Goal: Task Accomplishment & Management: Use online tool/utility

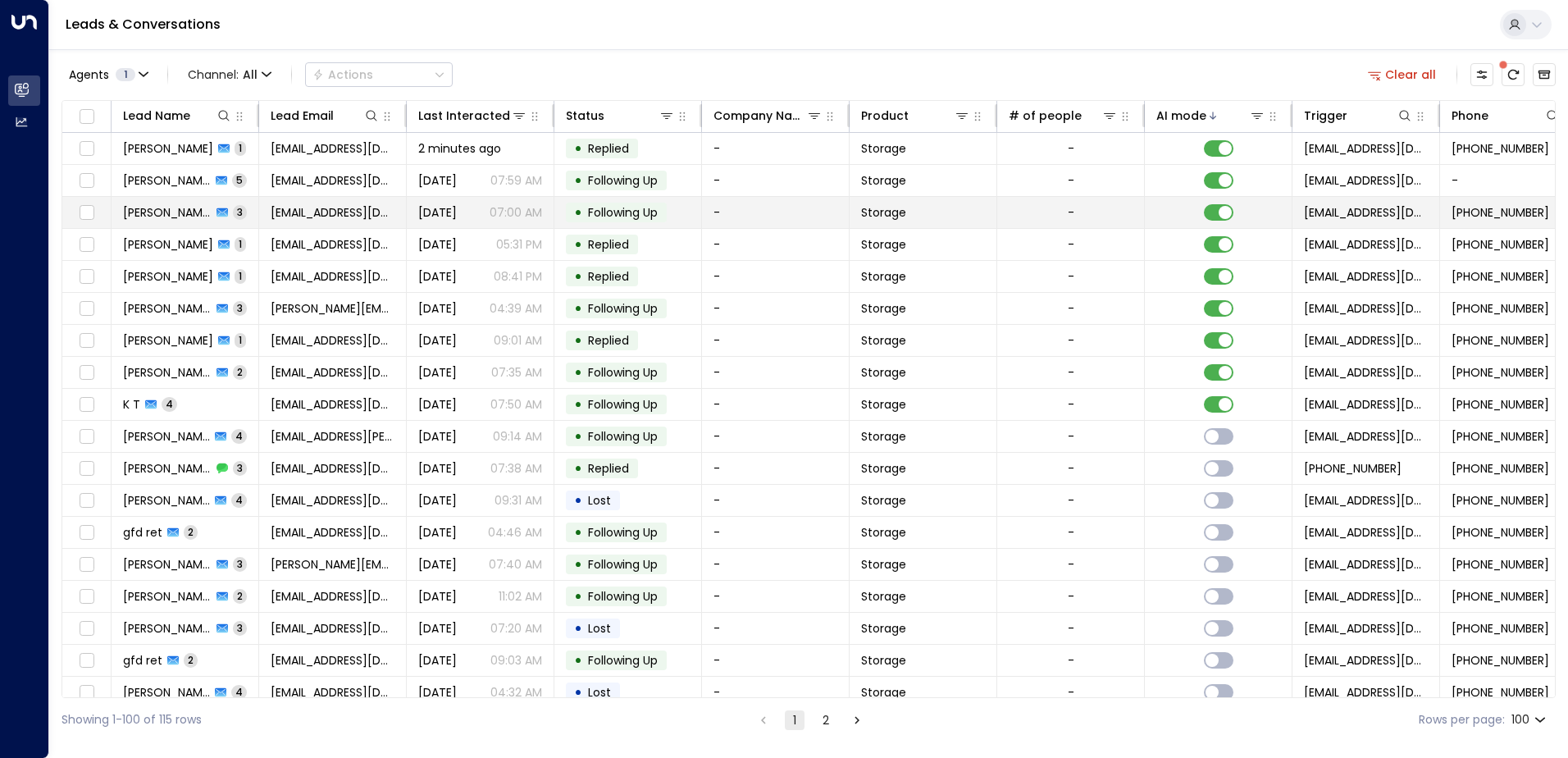
scroll to position [22, 0]
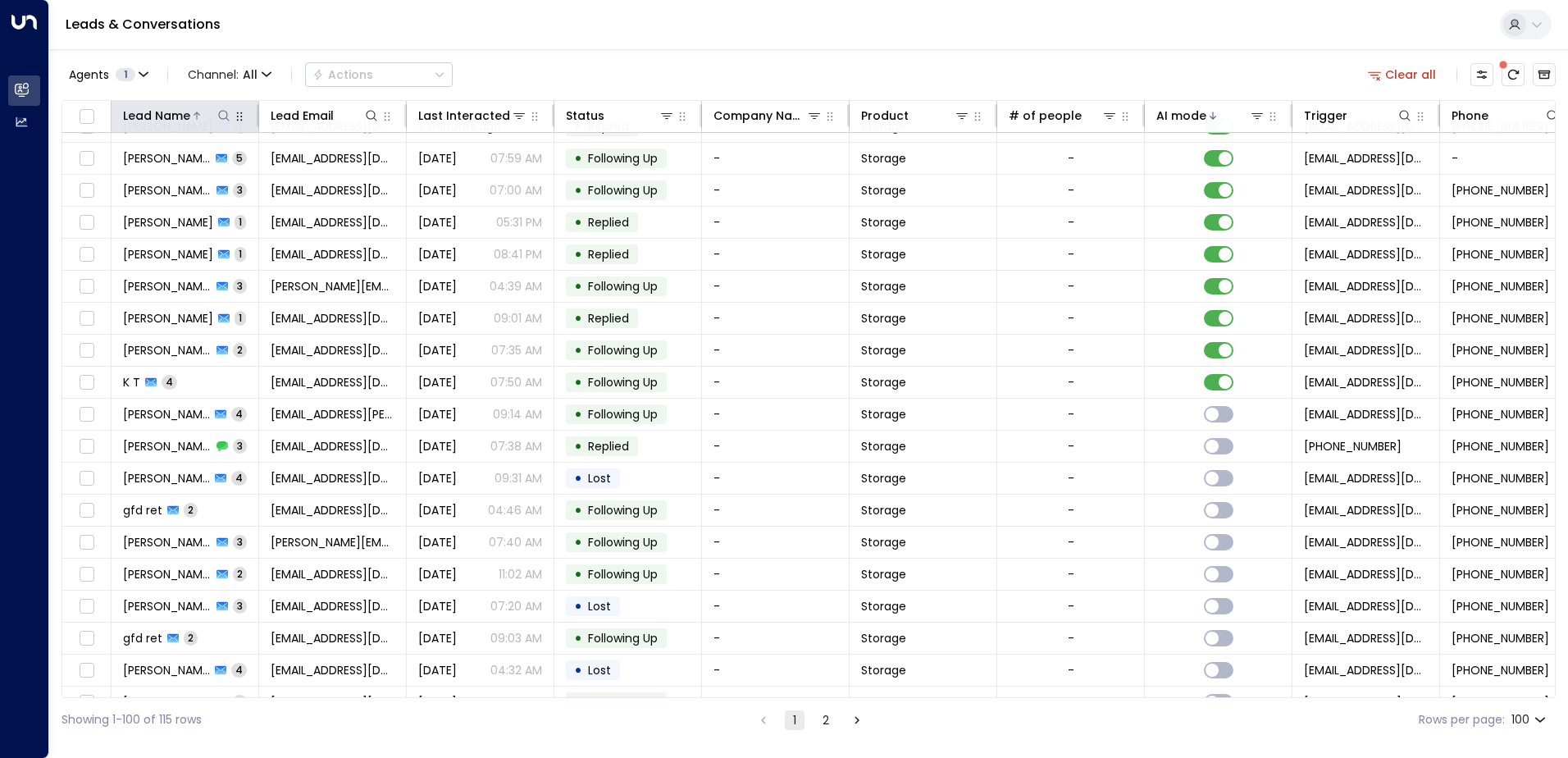
click at [224, 114] on icon at bounding box center [223, 115] width 13 height 13
type input "**********"
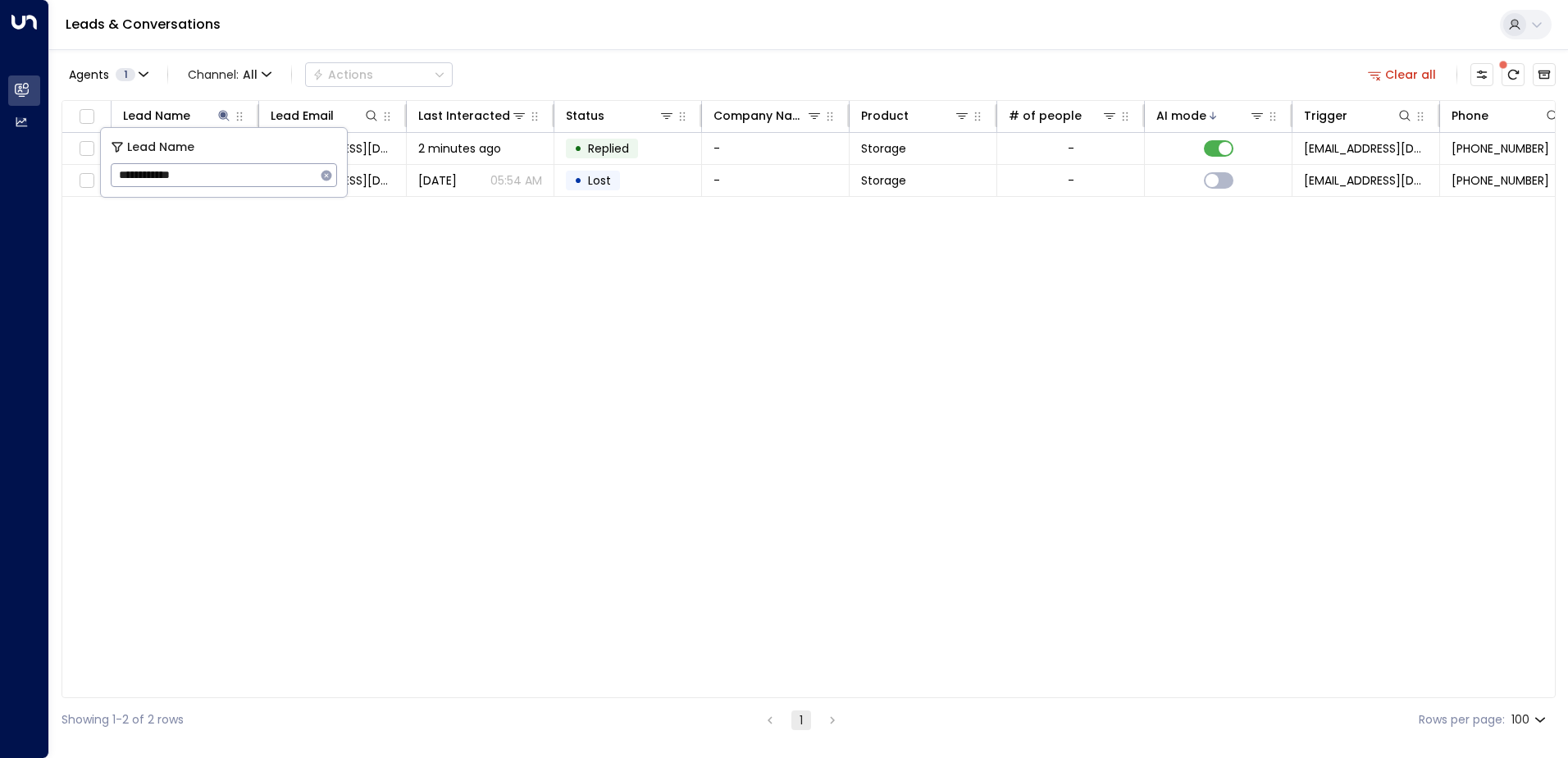
click at [343, 249] on div "Lead Name Lead Email Last Interacted Status Company Name Product # of people AI…" at bounding box center [808, 398] width 1494 height 598
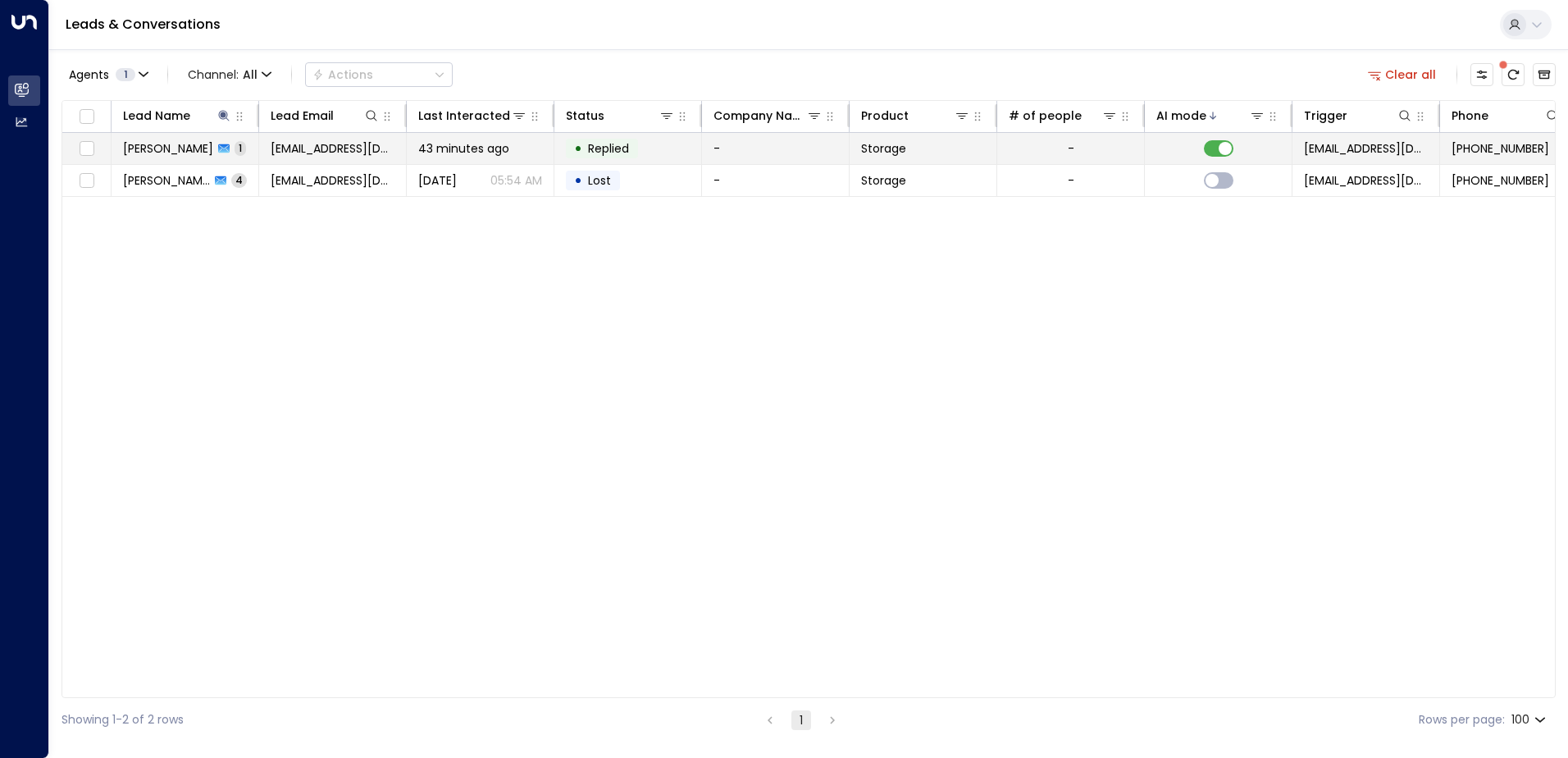
click at [460, 145] on span "43 minutes ago" at bounding box center [463, 148] width 91 height 17
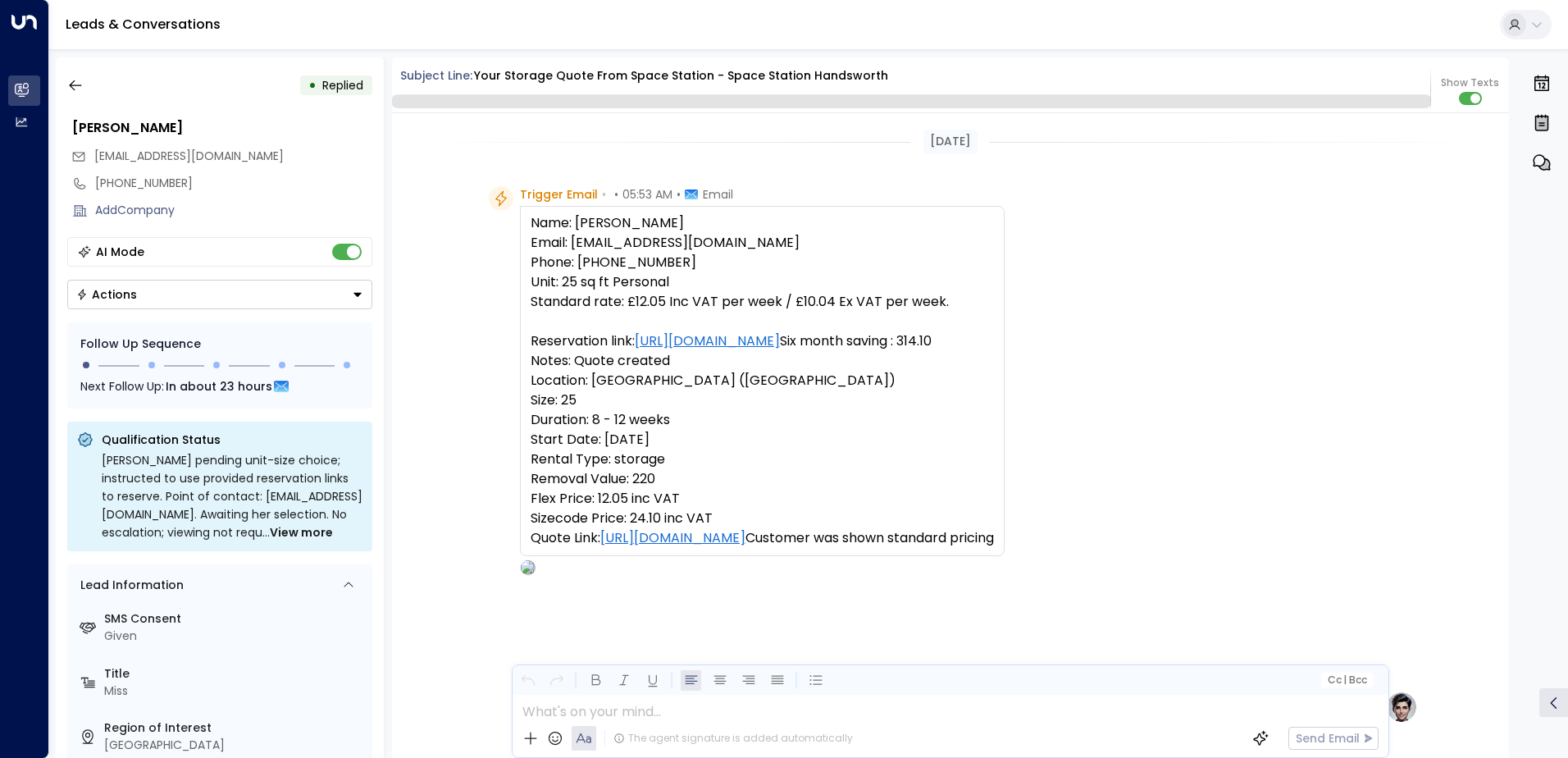
scroll to position [602, 0]
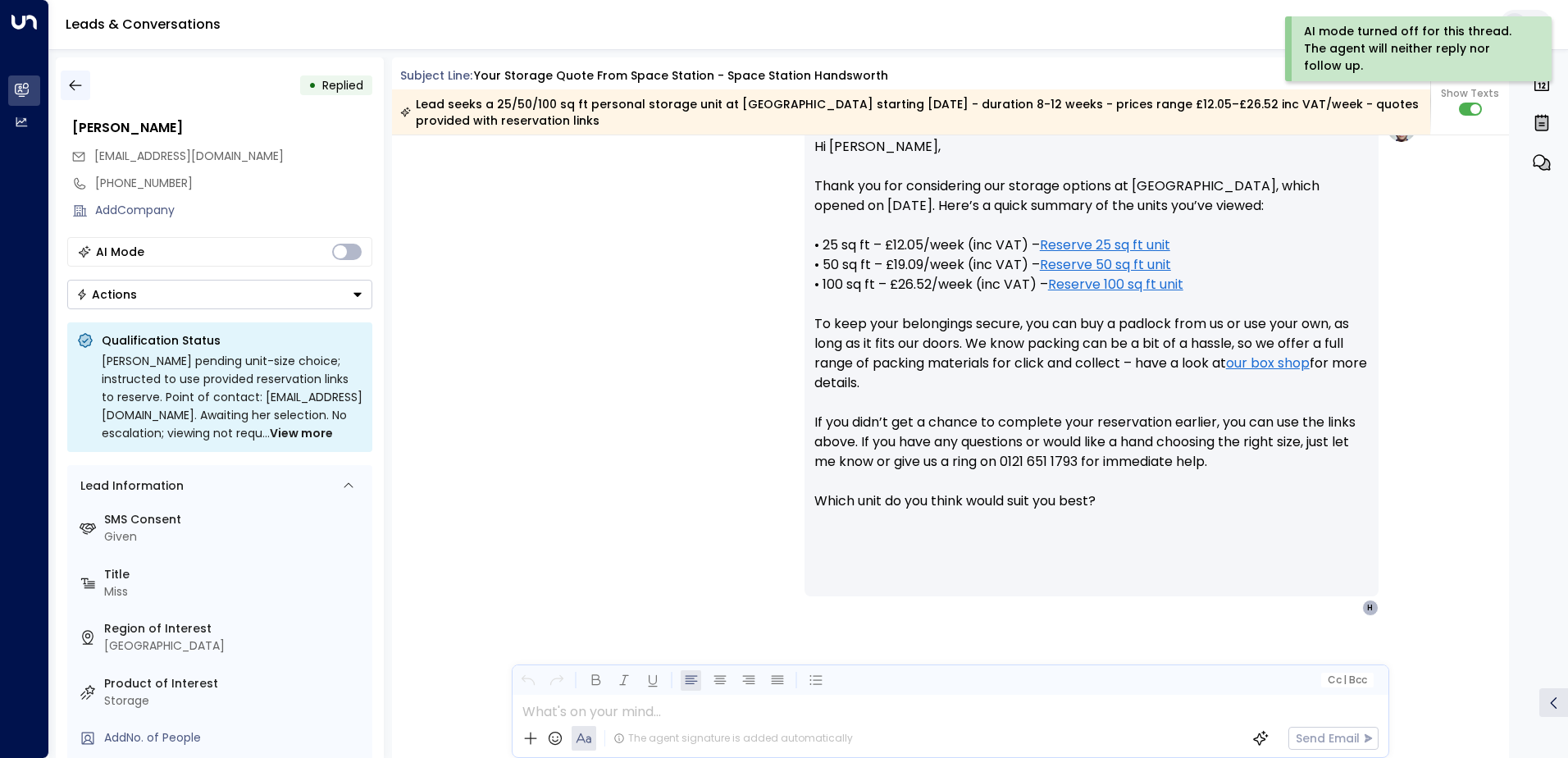
click at [73, 87] on icon "button" at bounding box center [75, 85] width 17 height 17
